Goal: Navigation & Orientation: Find specific page/section

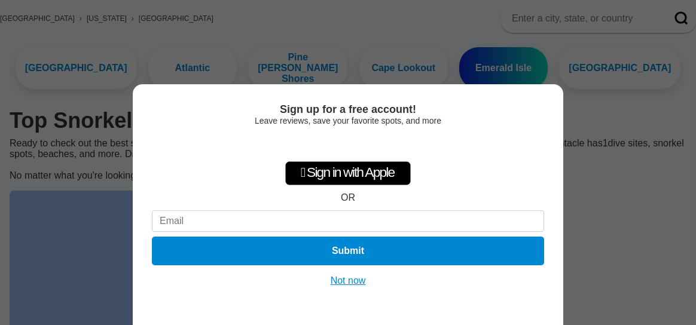
click at [352, 279] on button "Not now" at bounding box center [348, 281] width 42 height 12
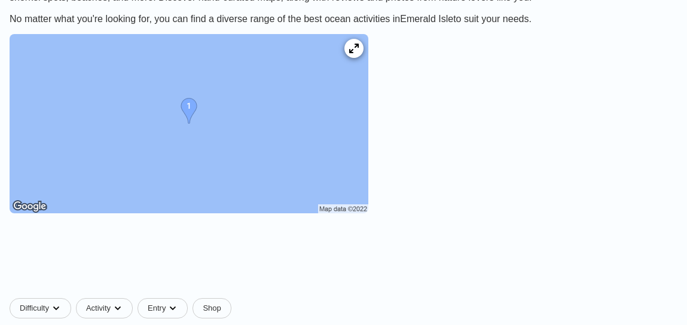
scroll to position [194, 0]
click at [533, 79] on div "[GEOGRAPHIC_DATA] › [US_STATE] › [GEOGRAPHIC_DATA] [GEOGRAPHIC_DATA] [GEOGRAPHI…" at bounding box center [343, 204] width 687 height 715
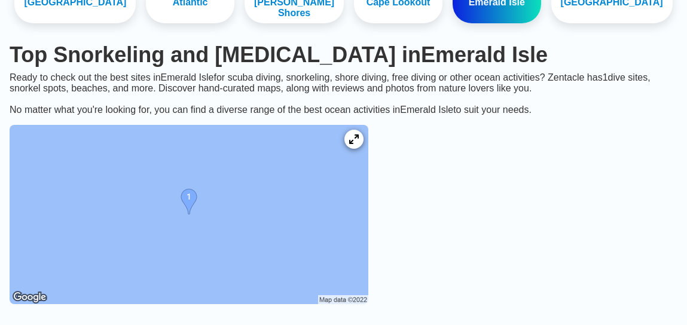
scroll to position [91, 0]
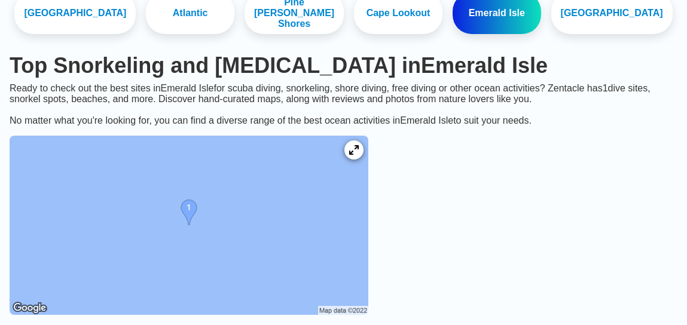
click at [350, 151] on icon at bounding box center [354, 150] width 10 height 10
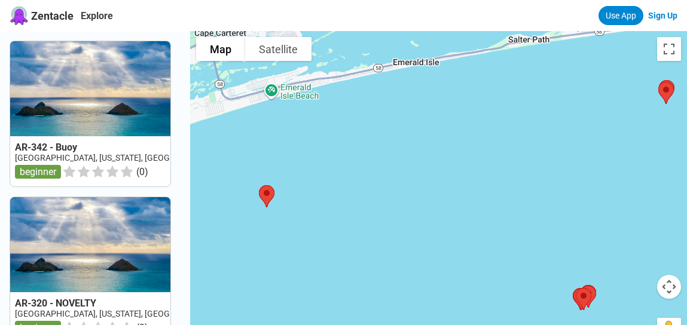
drag, startPoint x: 460, startPoint y: 169, endPoint x: 367, endPoint y: 2, distance: 191.3
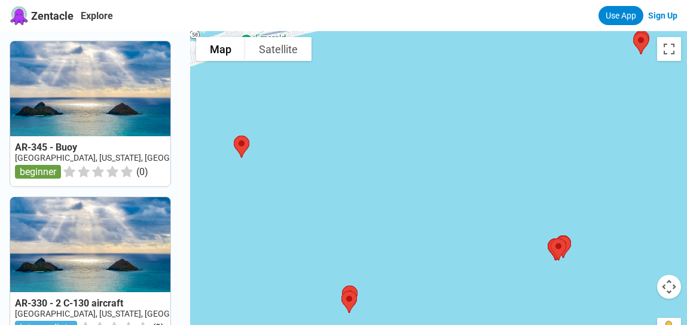
drag, startPoint x: 365, startPoint y: 175, endPoint x: 335, endPoint y: 118, distance: 64.7
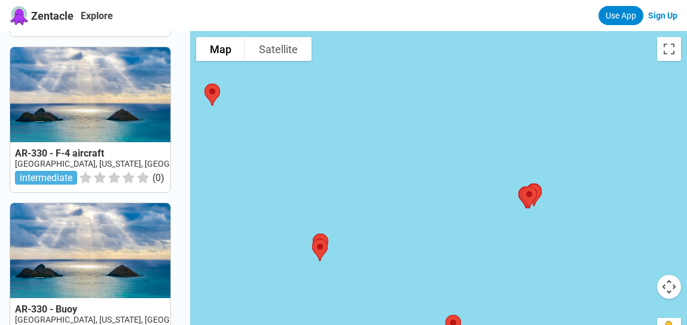
scroll to position [101, 0]
